Goal: Find specific page/section: Find specific page/section

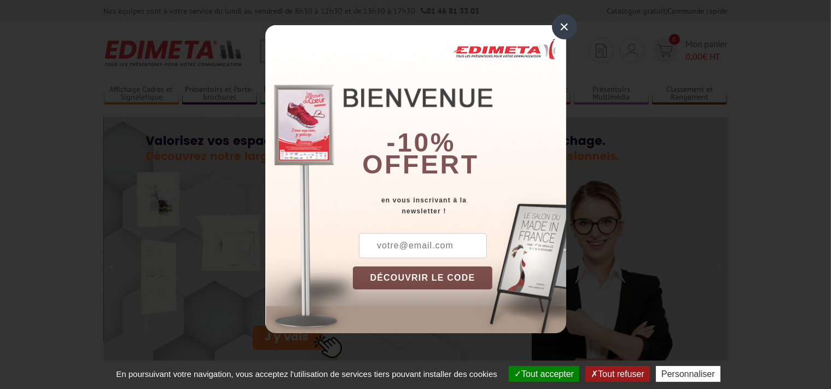
click at [563, 28] on div "×" at bounding box center [564, 26] width 25 height 25
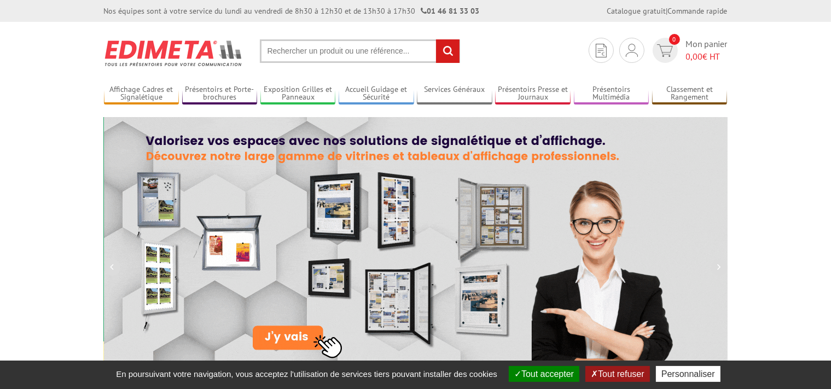
click at [311, 54] on input "text" at bounding box center [360, 51] width 200 height 24
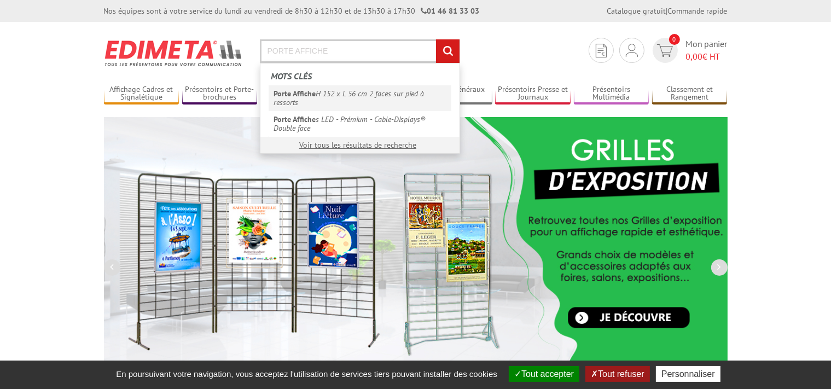
type input "PORTE AFFICHE"
click at [315, 98] on em "Porte Affiche" at bounding box center [295, 94] width 42 height 10
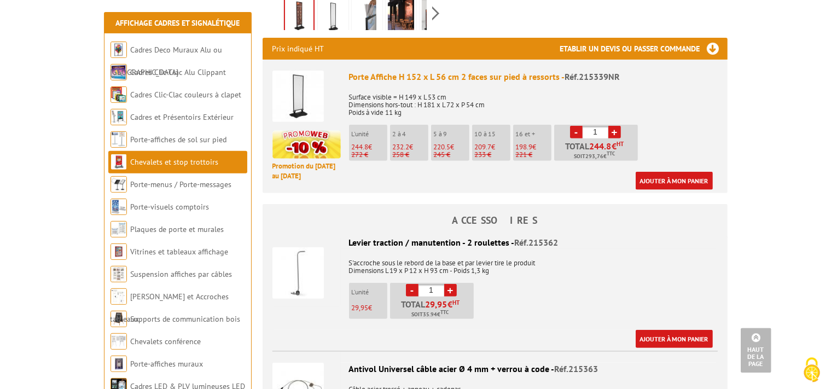
scroll to position [413, 0]
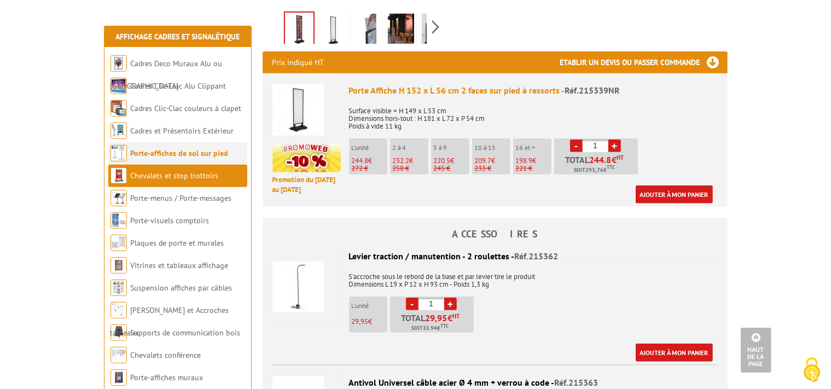
click at [152, 148] on link "Porte-affiches de sol sur pied" at bounding box center [180, 153] width 98 height 10
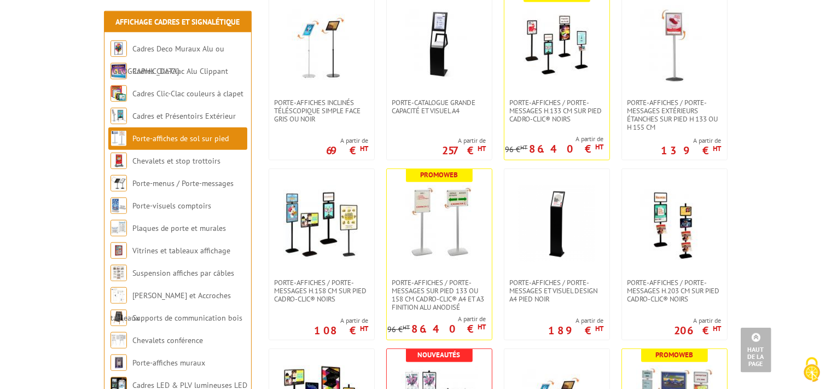
scroll to position [635, 0]
